Goal: Information Seeking & Learning: Learn about a topic

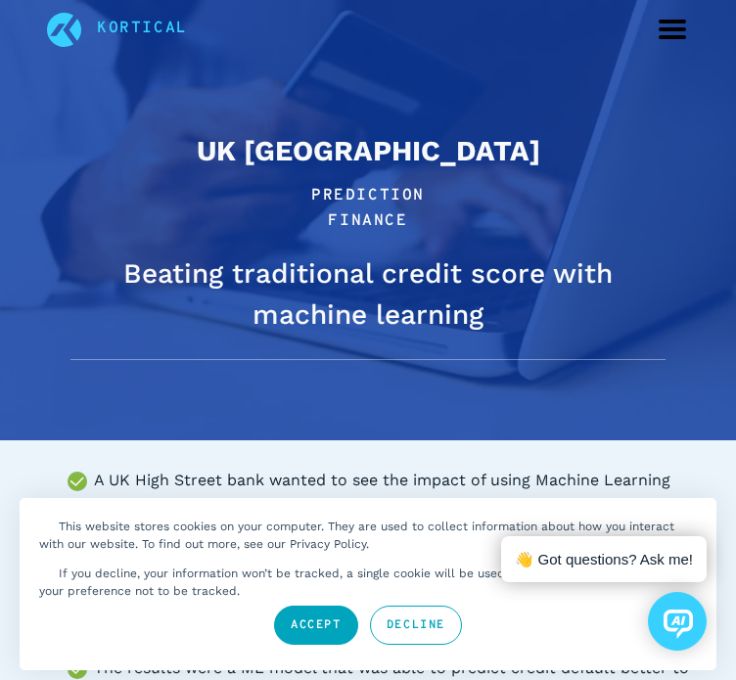
scroll to position [47, 0]
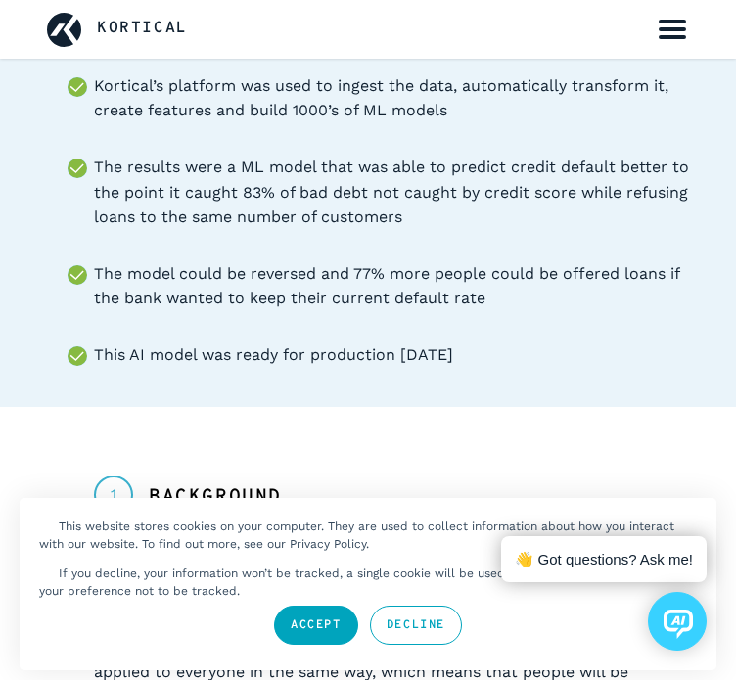
scroll to position [501, 0]
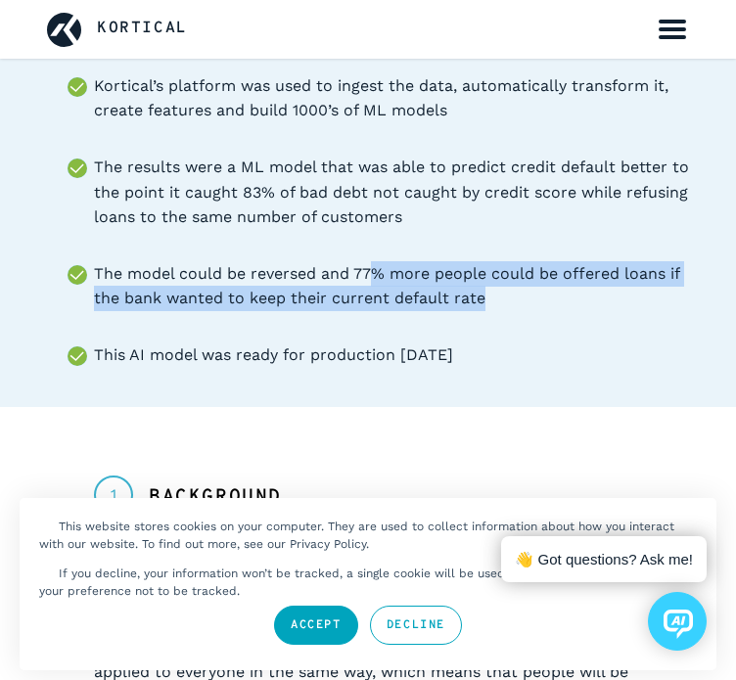
drag, startPoint x: 372, startPoint y: 264, endPoint x: 514, endPoint y: 289, distance: 144.0
click at [514, 289] on li "The model could be reversed and 77% more people could be offered loans if the b…" at bounding box center [391, 286] width 595 height 50
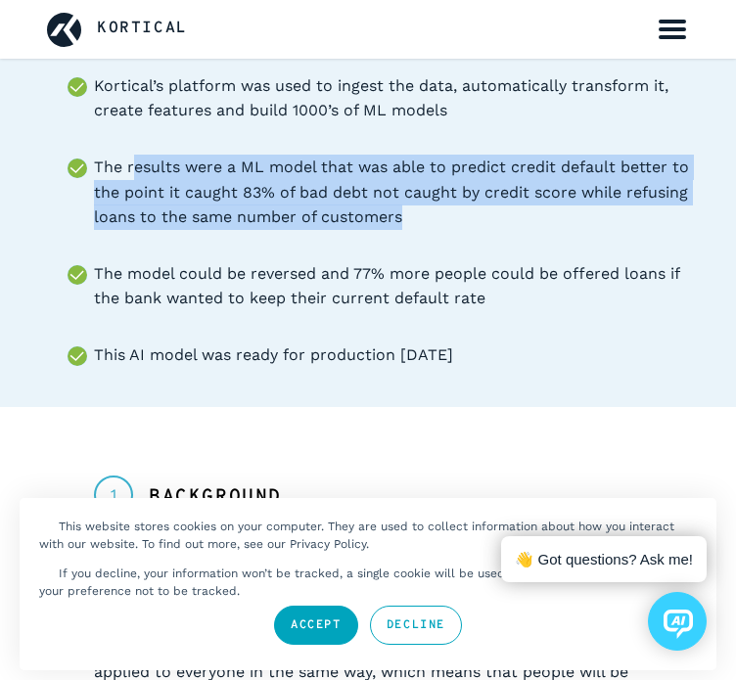
drag, startPoint x: 133, startPoint y: 167, endPoint x: 458, endPoint y: 205, distance: 327.1
click at [458, 205] on li "The results were a ML model that was able to predict credit default better to t…" at bounding box center [391, 192] width 595 height 75
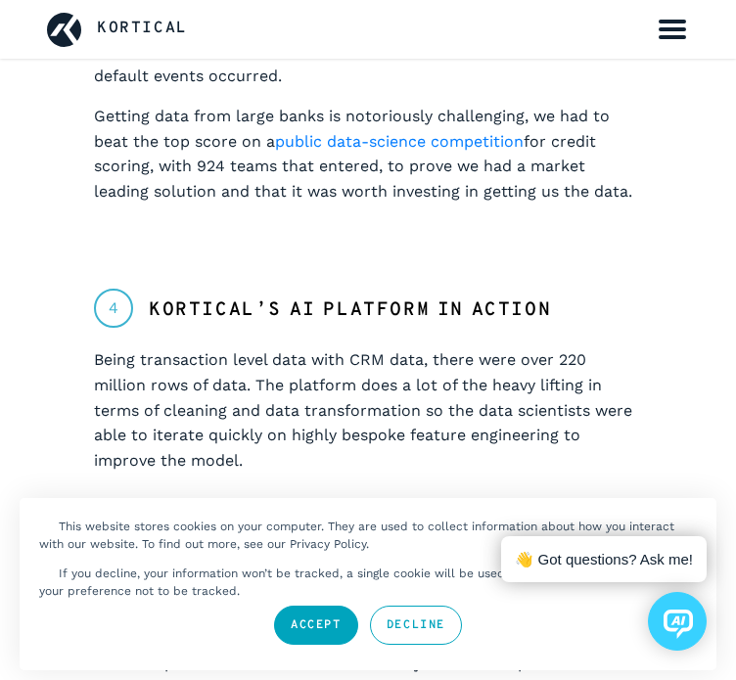
scroll to position [1702, 0]
